Goal: Transaction & Acquisition: Purchase product/service

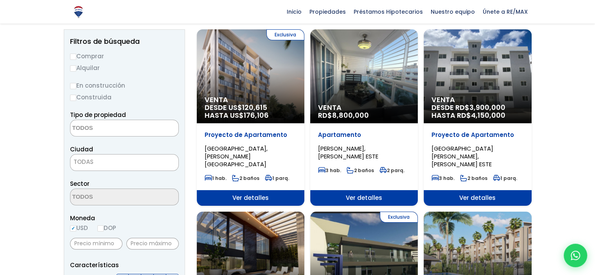
scroll to position [117, 0]
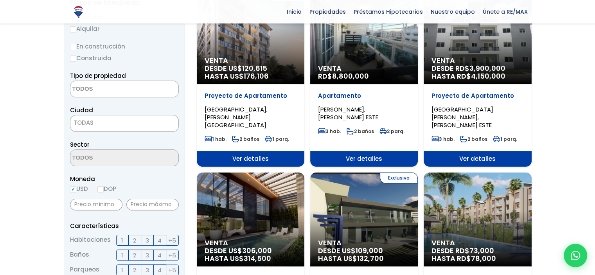
click at [99, 87] on textarea "Search" at bounding box center [108, 89] width 76 height 17
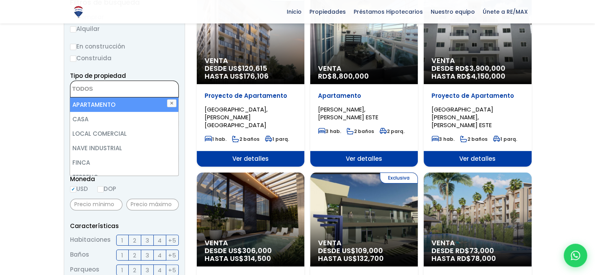
click at [79, 102] on li "APARTAMENTO" at bounding box center [124, 104] width 108 height 14
select select "apartment"
click at [109, 103] on li "APARTAMENTO" at bounding box center [124, 104] width 108 height 14
click at [149, 101] on li "APARTAMENTO" at bounding box center [124, 104] width 108 height 14
select select "apartment"
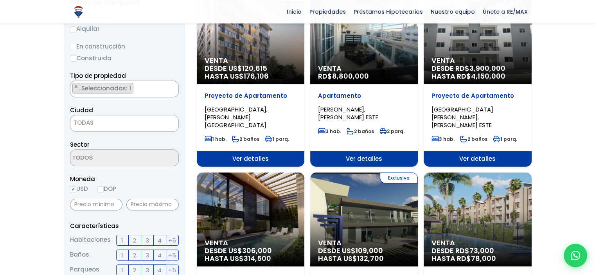
click at [115, 188] on label "DOP" at bounding box center [106, 189] width 19 height 10
click at [0, 0] on input "DOP" at bounding box center [0, 0] width 0 height 0
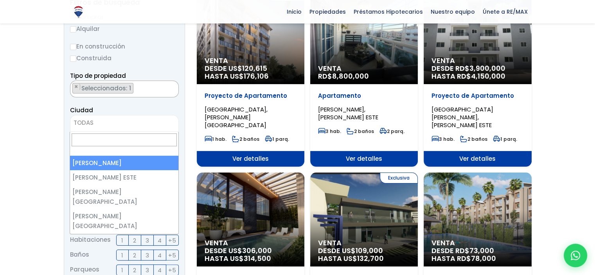
click at [98, 119] on span "TODAS" at bounding box center [124, 122] width 108 height 11
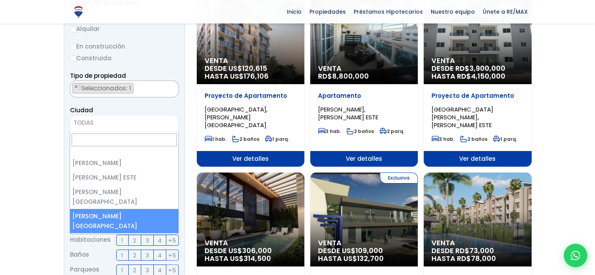
select select "150"
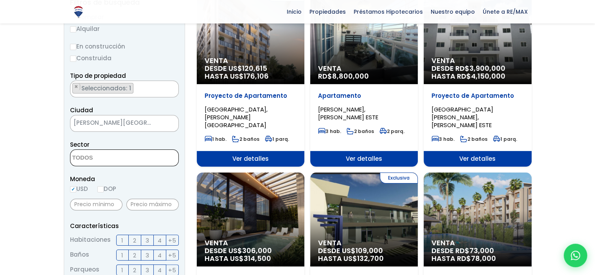
click at [97, 156] on textarea "Search" at bounding box center [108, 158] width 76 height 17
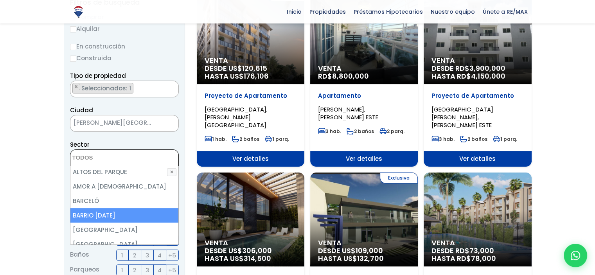
scroll to position [156, 0]
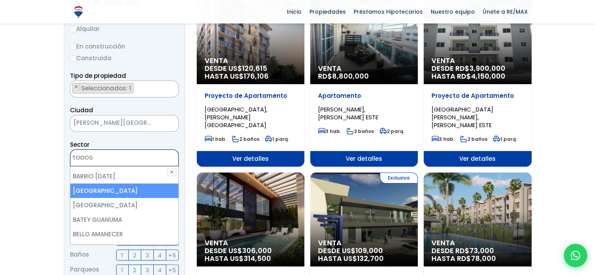
click at [119, 188] on li "[GEOGRAPHIC_DATA]" at bounding box center [124, 190] width 108 height 14
select select "13616"
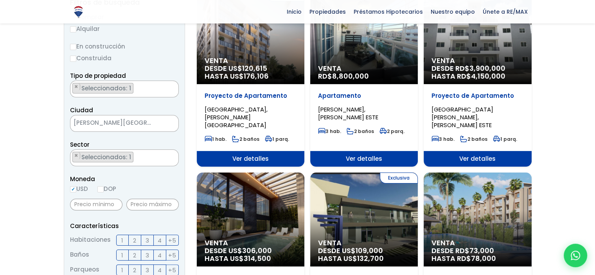
click at [109, 187] on label "DOP" at bounding box center [106, 189] width 19 height 10
click at [0, 0] on input "DOP" at bounding box center [0, 0] width 0 height 0
click at [102, 187] on input "DOP" at bounding box center [100, 189] width 6 height 6
radio input "true"
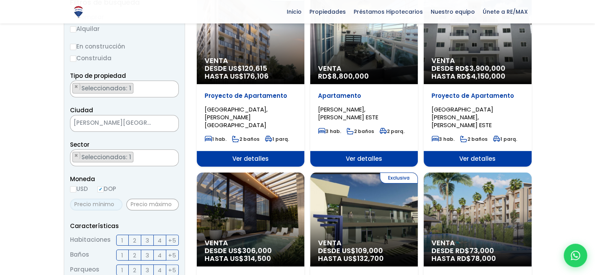
click at [106, 206] on input "text" at bounding box center [96, 205] width 52 height 12
type input "2,000,000"
click at [141, 201] on input "text" at bounding box center [152, 205] width 52 height 12
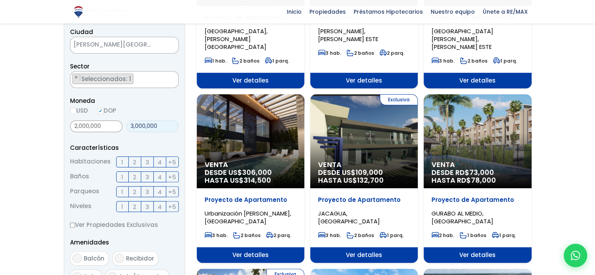
type input "3,000,000"
click at [135, 158] on span "2" at bounding box center [134, 162] width 3 height 10
click at [121, 175] on span "1" at bounding box center [122, 177] width 2 height 10
click at [0, 0] on input "1" at bounding box center [0, 0] width 0 height 0
click at [122, 190] on span "1" at bounding box center [122, 192] width 2 height 10
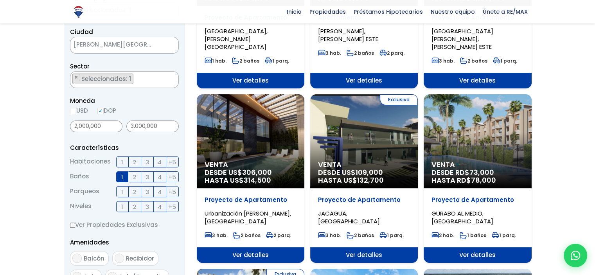
click at [0, 0] on input "1" at bounding box center [0, 0] width 0 height 0
click at [136, 202] on span "2" at bounding box center [134, 207] width 3 height 10
click at [0, 0] on input "2" at bounding box center [0, 0] width 0 height 0
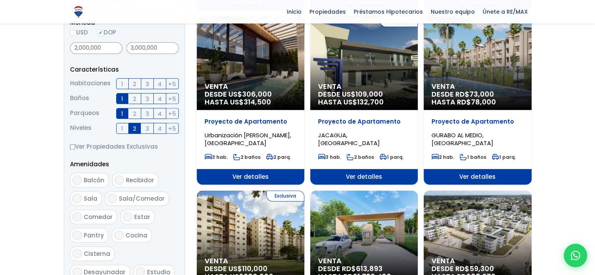
scroll to position [313, 0]
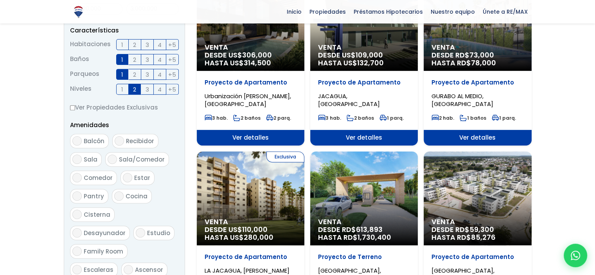
click at [74, 107] on input "Ver Propiedades Exclusivas" at bounding box center [72, 107] width 5 height 5
checkbox input "true"
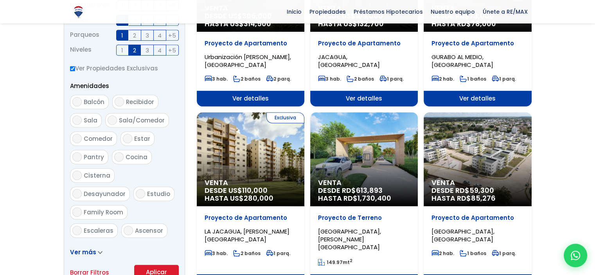
scroll to position [430, 0]
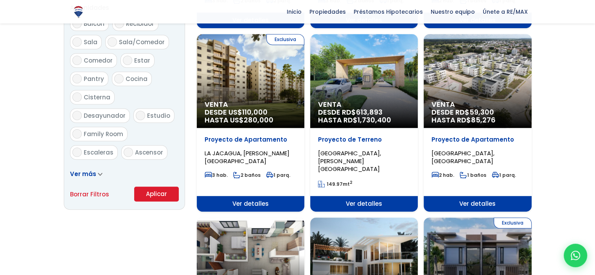
click at [151, 191] on button "Aplicar" at bounding box center [156, 194] width 45 height 15
click at [153, 190] on button "Aplicar" at bounding box center [156, 194] width 45 height 15
click at [153, 189] on button "Aplicar" at bounding box center [156, 194] width 45 height 15
click at [85, 170] on span "Ver más" at bounding box center [83, 174] width 26 height 8
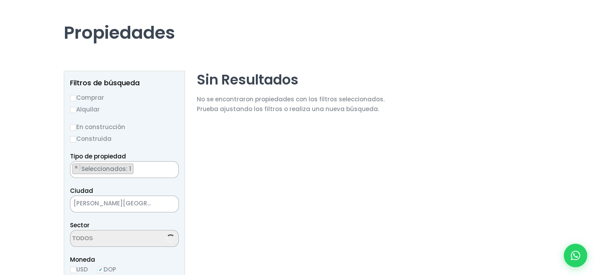
scroll to position [109, 0]
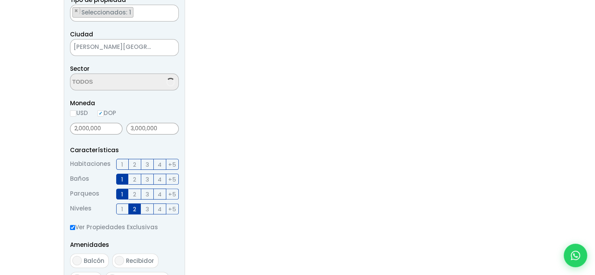
select select "13616"
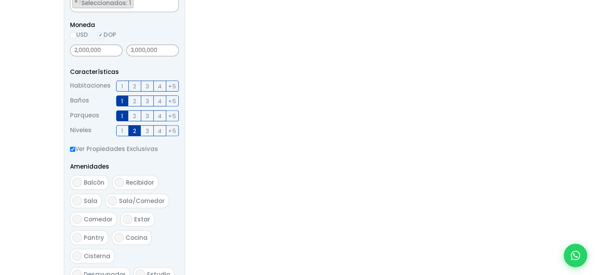
scroll to position [0, 0]
